Goal: Task Accomplishment & Management: Use online tool/utility

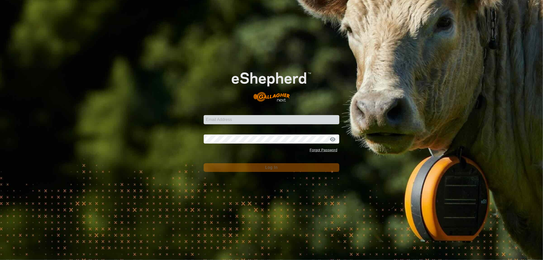
click at [237, 114] on div "Email Address" at bounding box center [272, 116] width 136 height 15
click at [235, 118] on input "Email Address" at bounding box center [272, 119] width 136 height 9
type input "nickkunec@gmail.com"
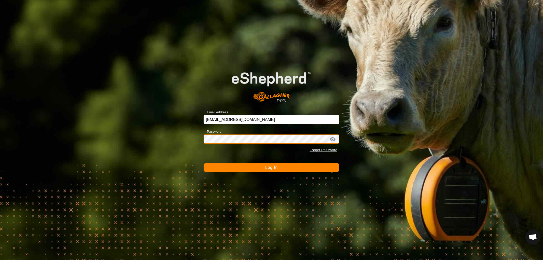
click at [204, 163] on button "Log In" at bounding box center [272, 167] width 136 height 9
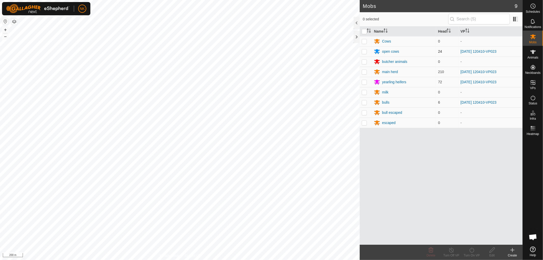
click at [364, 51] on p-checkbox at bounding box center [364, 51] width 5 height 4
checkbox input "true"
click at [363, 71] on p-checkbox at bounding box center [364, 72] width 5 height 4
checkbox input "true"
click at [364, 81] on p-checkbox at bounding box center [364, 82] width 5 height 4
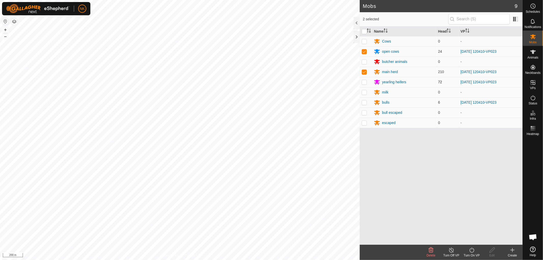
checkbox input "true"
click at [363, 102] on p-checkbox at bounding box center [364, 102] width 5 height 4
click at [364, 101] on p-checkbox at bounding box center [364, 102] width 5 height 4
checkbox input "false"
click at [364, 80] on p-checkbox at bounding box center [364, 82] width 5 height 4
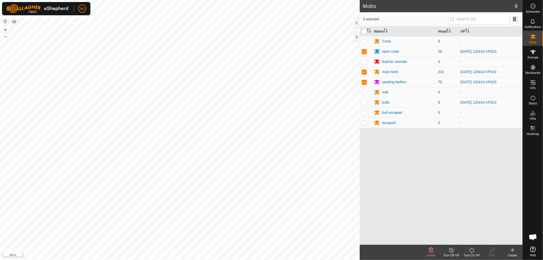
checkbox input "false"
click at [364, 72] on p-checkbox at bounding box center [364, 72] width 5 height 4
checkbox input "false"
click at [532, 87] on span "VPs" at bounding box center [533, 88] width 6 height 3
click at [494, 82] on link "In Rotation" at bounding box center [501, 82] width 44 height 10
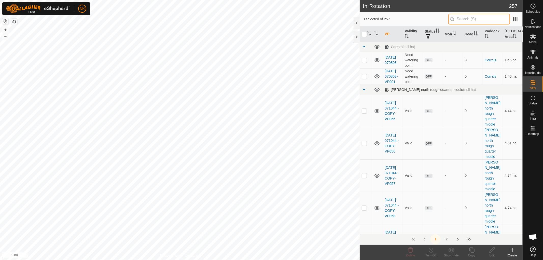
click at [483, 20] on input "text" at bounding box center [479, 19] width 62 height 11
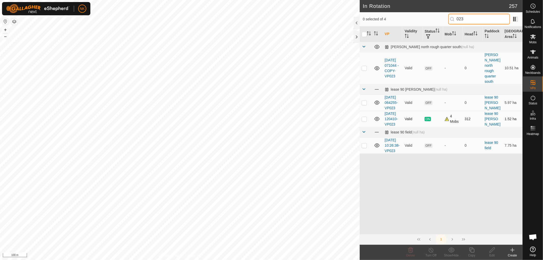
type input "023"
click at [365, 121] on p-checkbox at bounding box center [364, 119] width 5 height 4
checkbox input "true"
click at [474, 252] on icon at bounding box center [472, 250] width 6 height 6
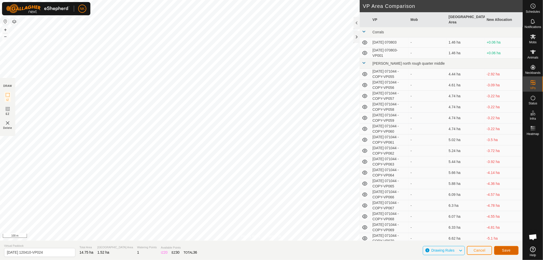
click at [498, 250] on button "Save" at bounding box center [506, 250] width 24 height 9
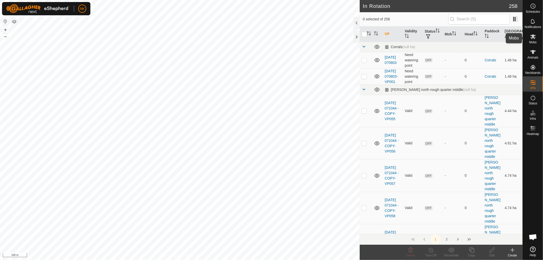
click at [533, 41] on span "Mobs" at bounding box center [532, 42] width 7 height 3
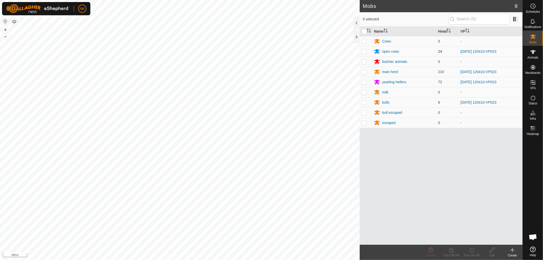
click at [364, 52] on p-checkbox at bounding box center [364, 51] width 5 height 4
checkbox input "true"
click at [364, 75] on td at bounding box center [366, 72] width 12 height 10
checkbox input "true"
click at [365, 84] on p-tablecheckbox at bounding box center [364, 82] width 5 height 4
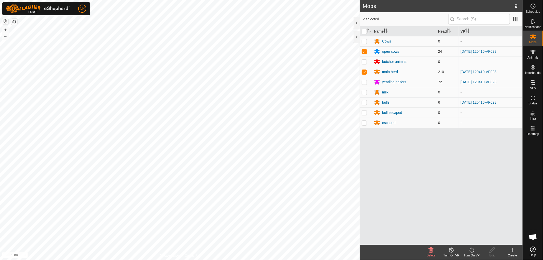
checkbox input "true"
click at [366, 103] on p-checkbox at bounding box center [364, 102] width 5 height 4
checkbox input "true"
click at [473, 251] on icon at bounding box center [471, 249] width 5 height 5
click at [470, 237] on link "Now" at bounding box center [487, 239] width 50 height 10
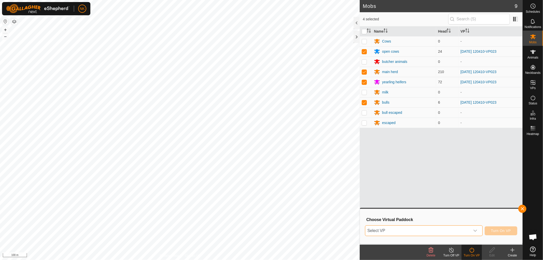
click at [408, 232] on span "Select VP" at bounding box center [417, 231] width 105 height 10
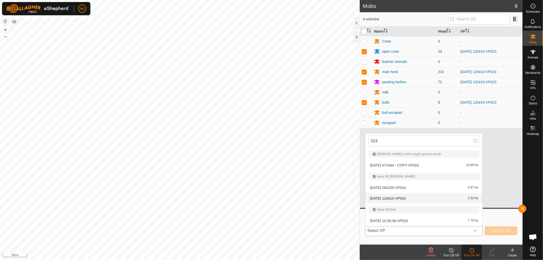
type input "024"
click at [392, 198] on li "2025-09-30 120410-VP024 1.52 ha" at bounding box center [424, 198] width 117 height 10
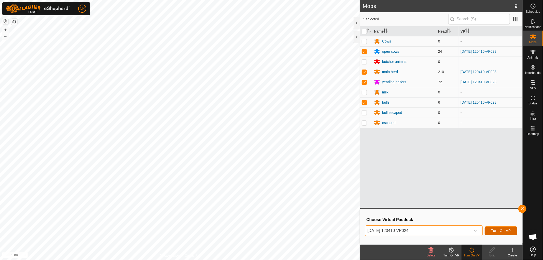
click at [509, 230] on span "Turn On VP" at bounding box center [501, 231] width 20 height 4
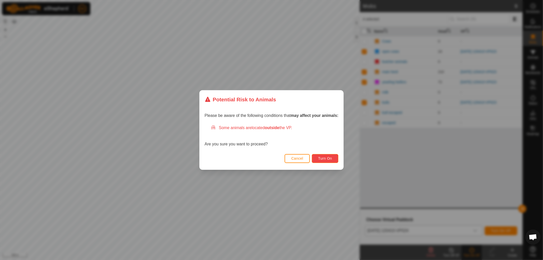
click at [327, 156] on span "Turn On" at bounding box center [325, 158] width 14 height 4
